Goal: Use online tool/utility

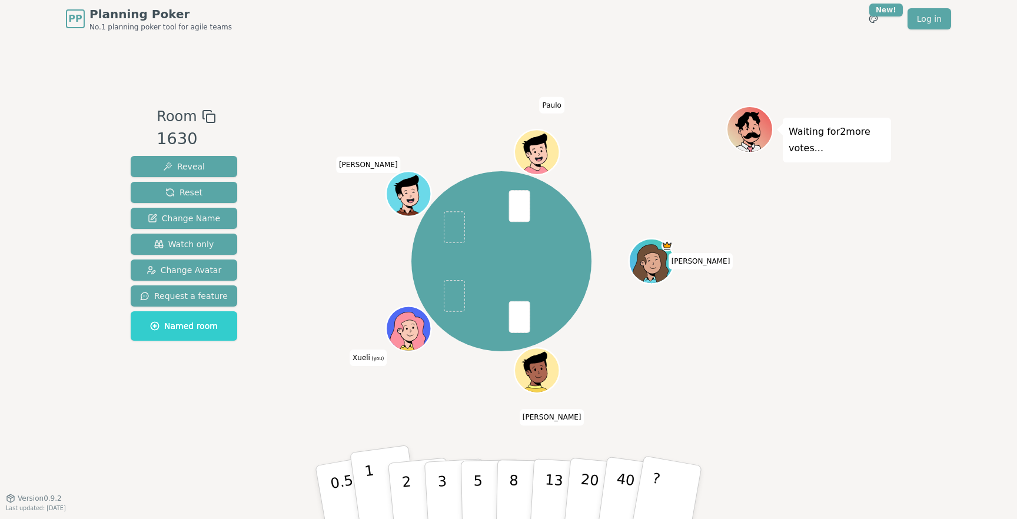
click at [374, 485] on button "1" at bounding box center [385, 492] width 70 height 95
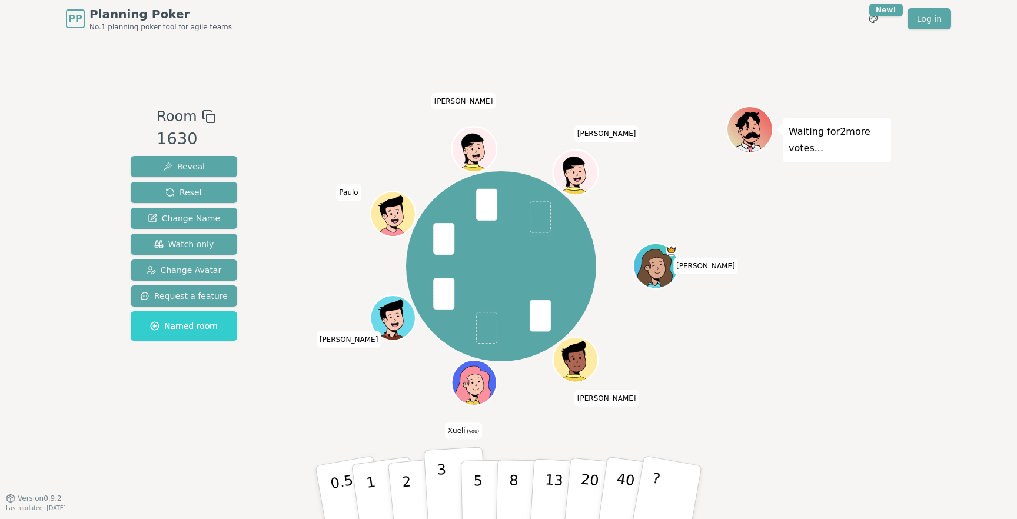
click at [449, 484] on button "3" at bounding box center [456, 493] width 64 height 92
click at [258, 174] on div "Room 1630 Reveal Reset Change Name Watch only Change Avatar Request a feature N…" at bounding box center [508, 268] width 765 height 324
drag, startPoint x: 207, startPoint y: 170, endPoint x: 344, endPoint y: 145, distance: 139.9
click at [344, 145] on div "Room 1630 Reveal Reset Change Name Watch only Change Avatar Request a feature N…" at bounding box center [508, 268] width 765 height 324
click at [408, 486] on p "2" at bounding box center [407, 494] width 15 height 64
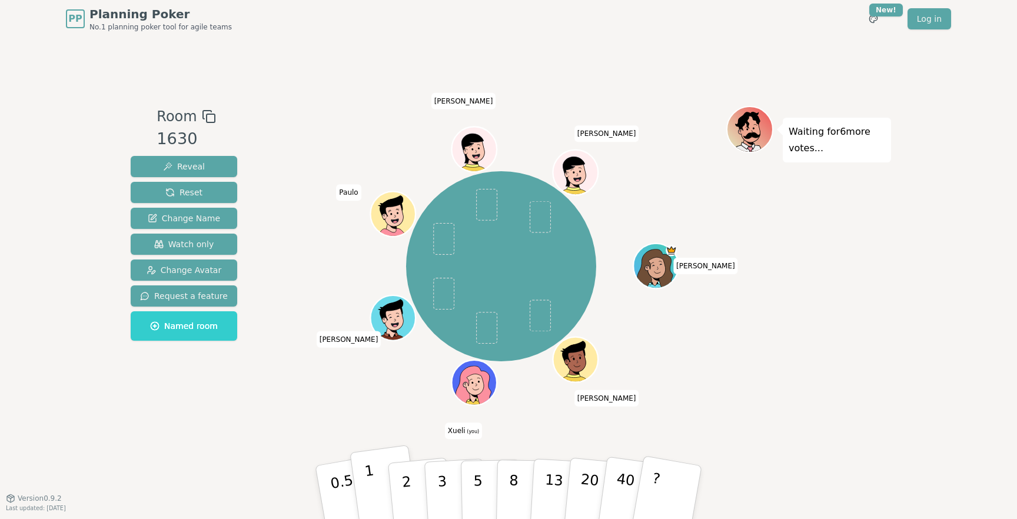
click at [382, 484] on button "1" at bounding box center [385, 492] width 70 height 95
click at [408, 475] on p "2" at bounding box center [407, 494] width 15 height 64
click at [409, 477] on p "2" at bounding box center [407, 494] width 15 height 64
